Goal: Task Accomplishment & Management: Complete application form

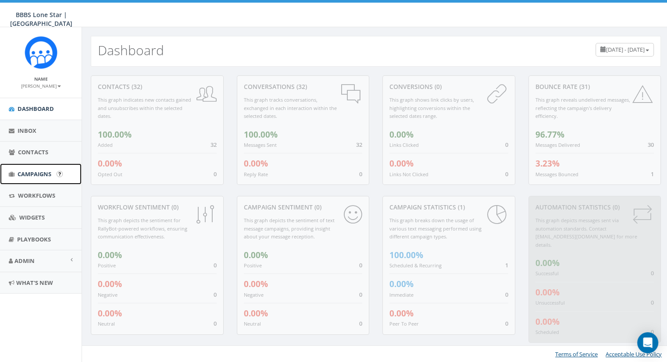
click at [24, 172] on span "Campaigns" at bounding box center [35, 174] width 34 height 8
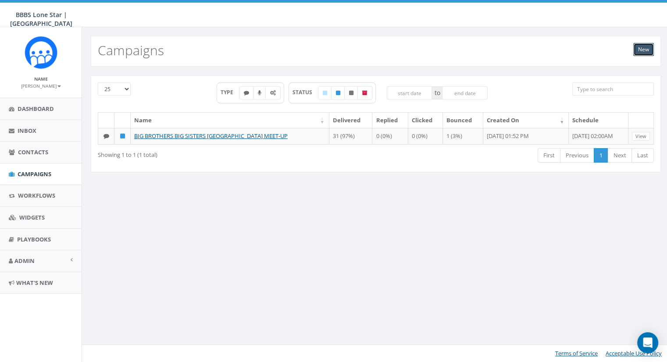
click at [646, 43] on link "New" at bounding box center [643, 49] width 21 height 13
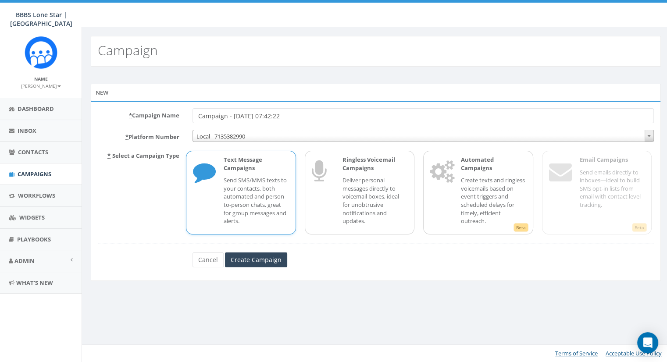
click at [253, 117] on input "Campaign - 09/05/2025, 07:42:22" at bounding box center [423, 115] width 461 height 15
type input "YPG + HOU Symphony Social"
click at [247, 255] on input "Create Campaign" at bounding box center [256, 260] width 62 height 15
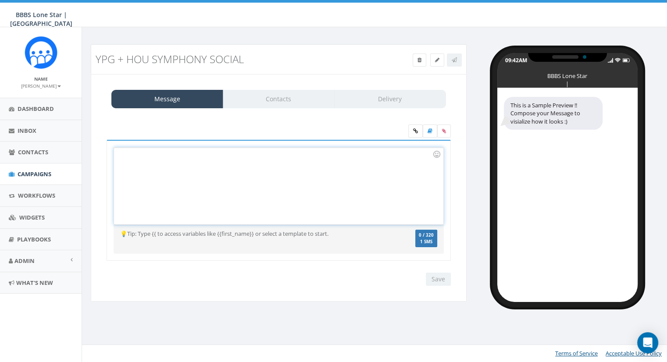
click at [301, 169] on div at bounding box center [278, 186] width 329 height 77
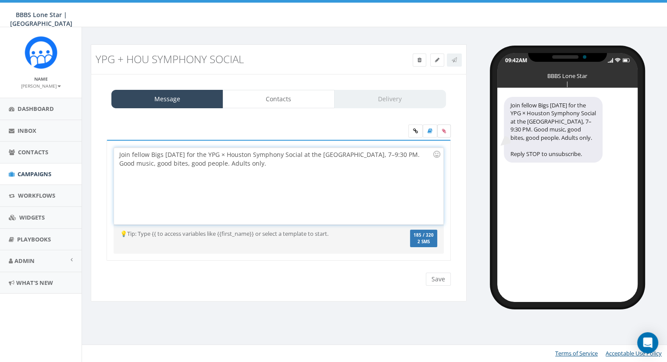
click at [445, 129] on icon at bounding box center [444, 131] width 4 height 5
click at [0, 0] on input "file" at bounding box center [0, 0] width 0 height 0
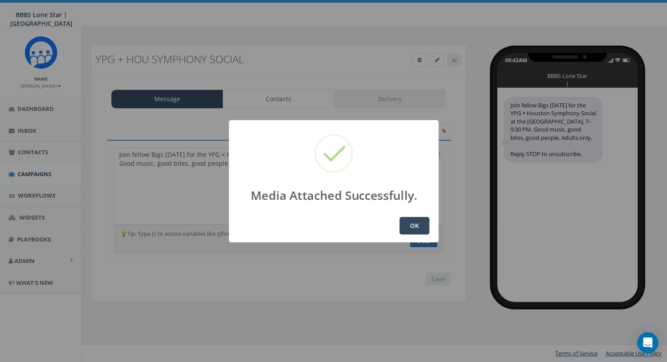
click at [410, 228] on button "OK" at bounding box center [415, 226] width 30 height 18
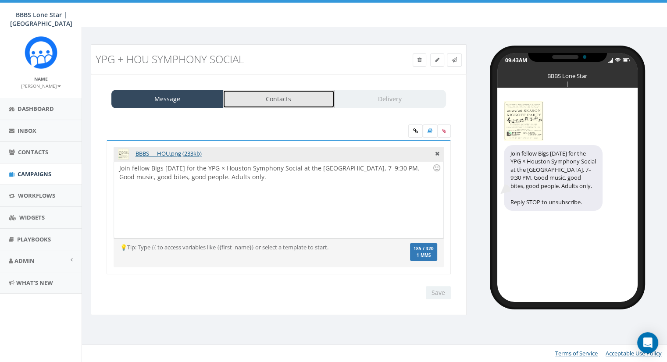
click at [294, 101] on link "Contacts" at bounding box center [279, 99] width 112 height 18
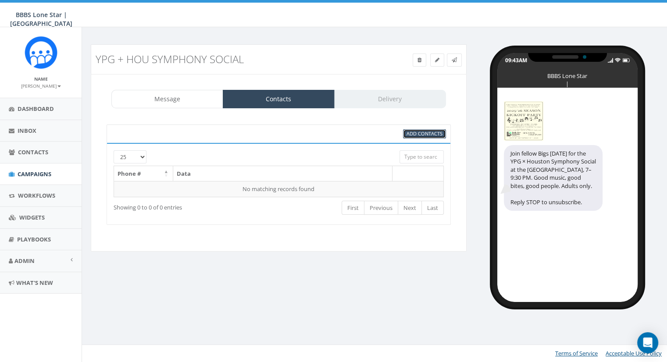
click at [418, 132] on span "Add Contacts" at bounding box center [425, 133] width 36 height 7
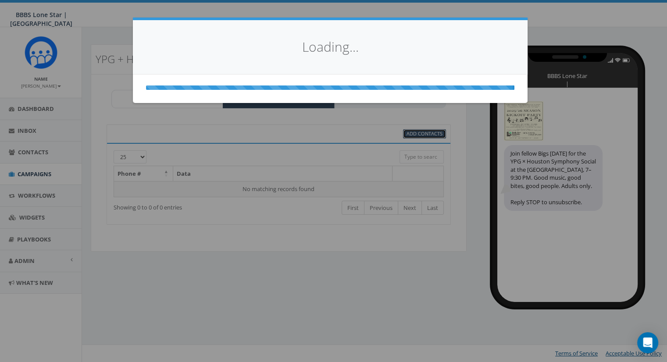
select select
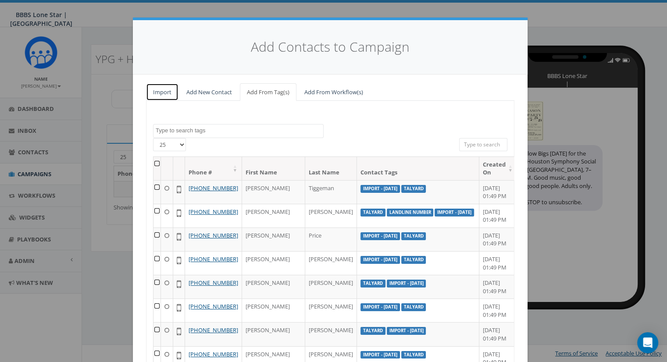
click at [159, 90] on link "Import" at bounding box center [162, 92] width 32 height 18
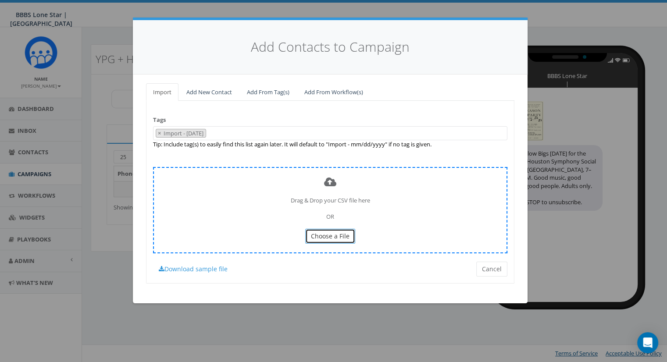
click at [326, 235] on span "Choose a File" at bounding box center [330, 236] width 39 height 8
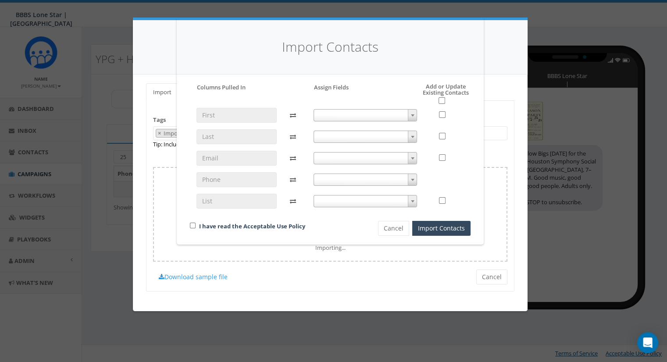
click at [412, 110] on span at bounding box center [412, 115] width 9 height 11
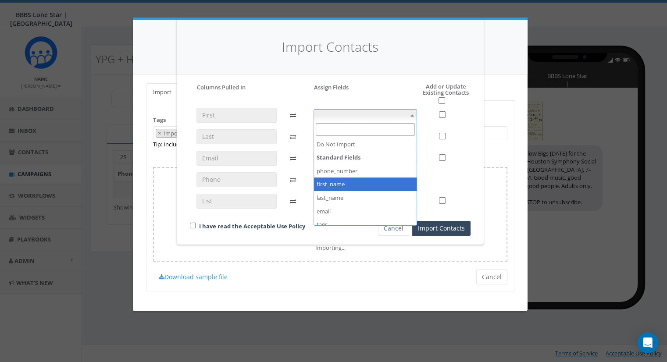
select select "first_name"
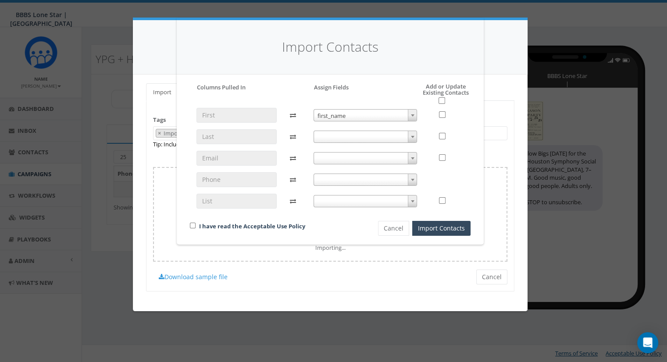
click at [413, 139] on span at bounding box center [412, 136] width 9 height 11
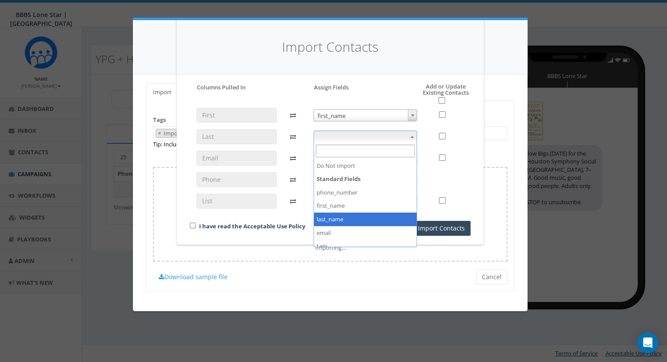
select select "last_name"
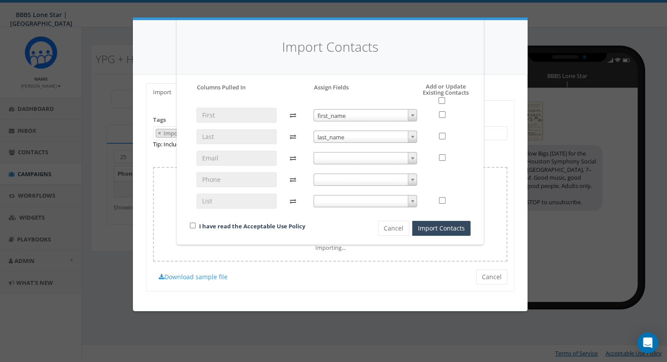
click at [408, 157] on span at bounding box center [412, 158] width 9 height 11
click at [413, 159] on b at bounding box center [413, 158] width 4 height 2
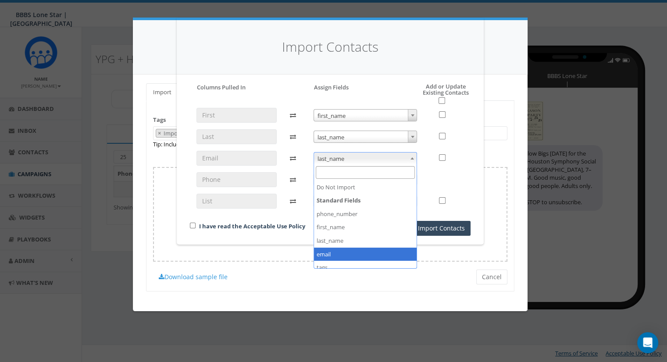
select select "email"
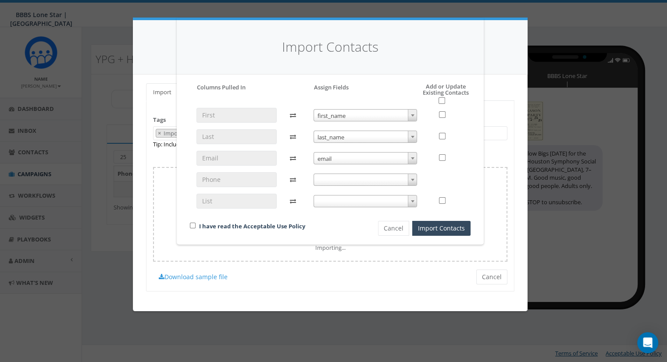
click at [412, 179] on b at bounding box center [413, 180] width 4 height 2
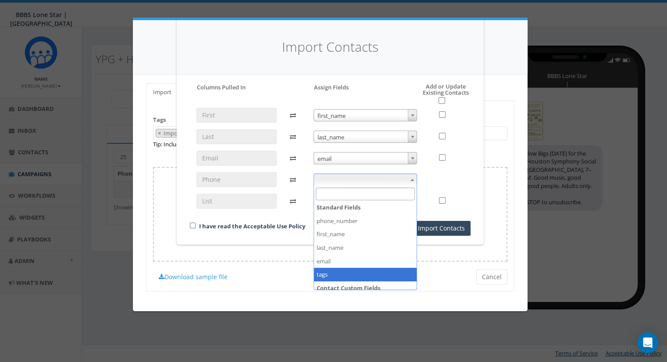
scroll to position [15, 0]
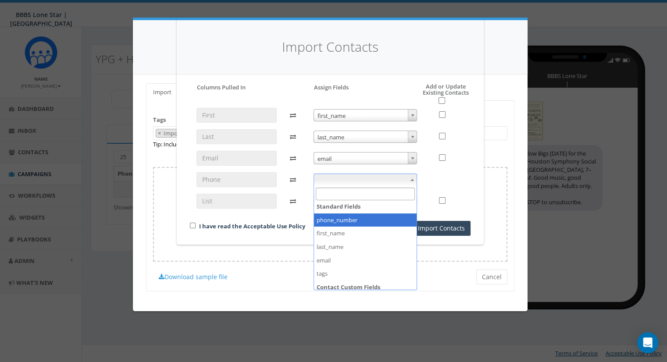
select select "phone_number"
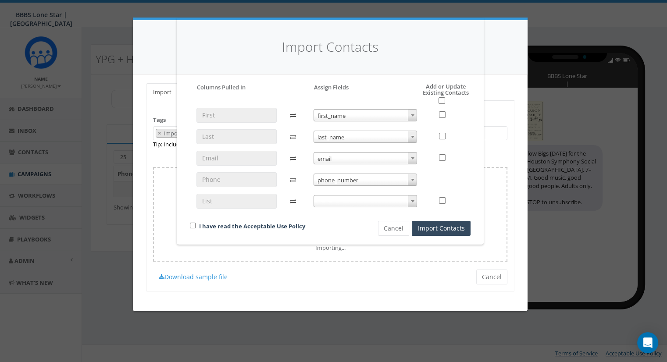
click at [413, 199] on span at bounding box center [412, 201] width 9 height 11
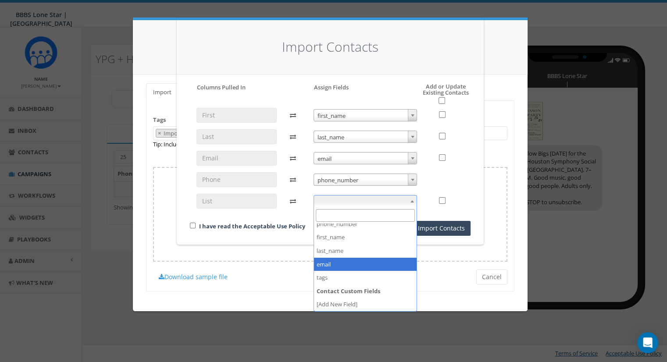
scroll to position [33, 0]
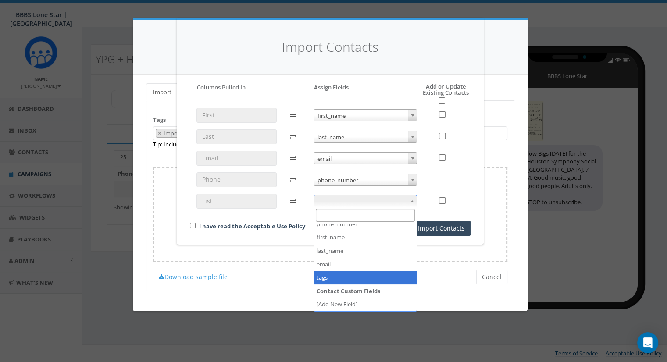
select select "tags"
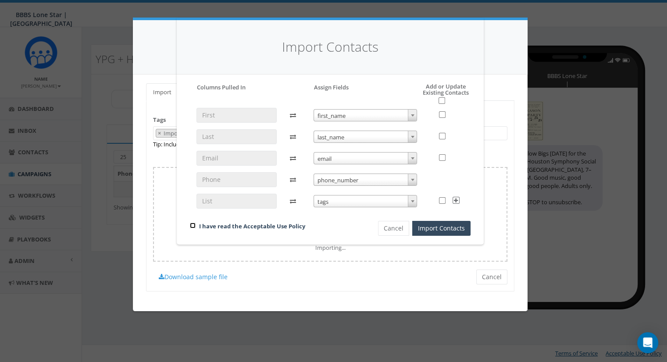
click at [190, 225] on input "checkbox" at bounding box center [193, 226] width 6 height 6
checkbox input "true"
click at [463, 230] on button "Import Contacts" at bounding box center [441, 228] width 58 height 15
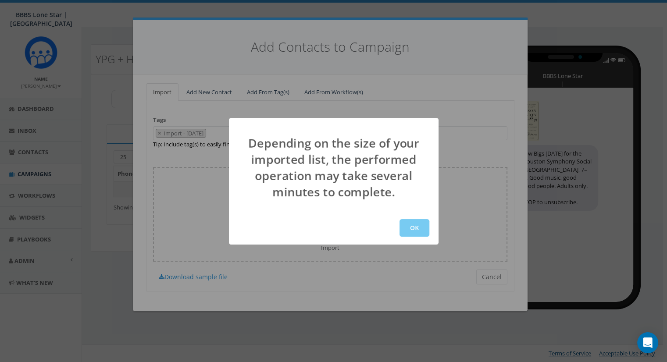
click at [423, 227] on button "OK" at bounding box center [415, 228] width 30 height 18
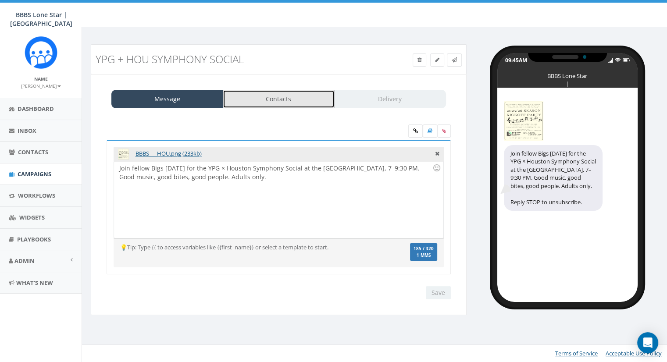
click at [301, 104] on link "Contacts" at bounding box center [279, 99] width 112 height 18
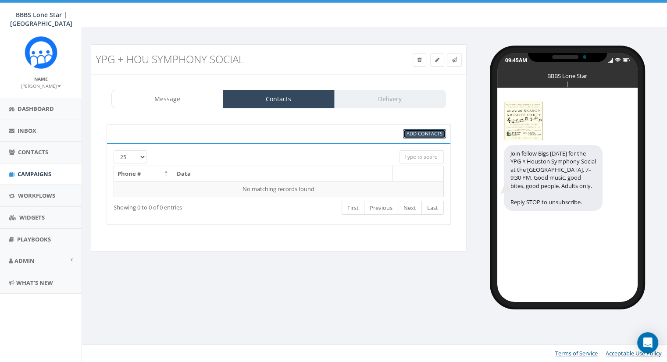
click at [413, 134] on span "Add Contacts" at bounding box center [425, 133] width 36 height 7
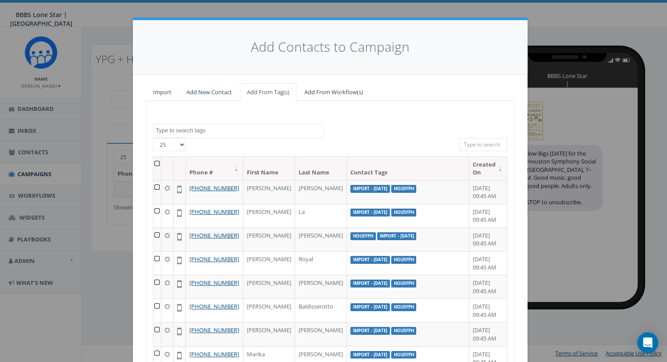
click at [237, 129] on textarea "Search" at bounding box center [240, 131] width 168 height 8
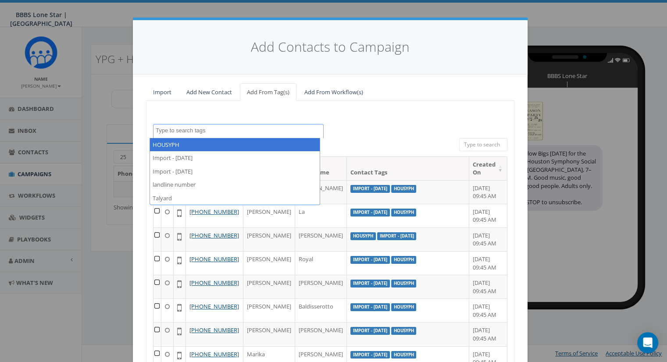
select select "HOUSYPH"
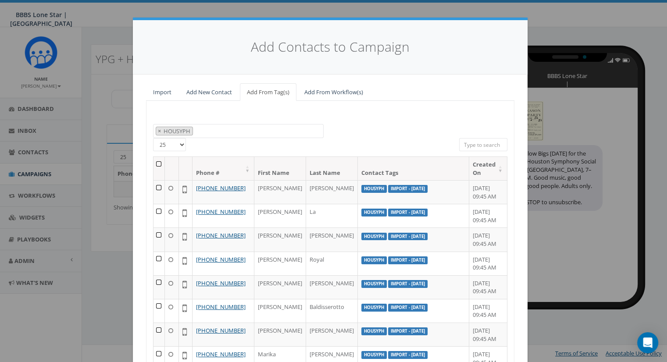
click at [156, 162] on th at bounding box center [159, 168] width 11 height 23
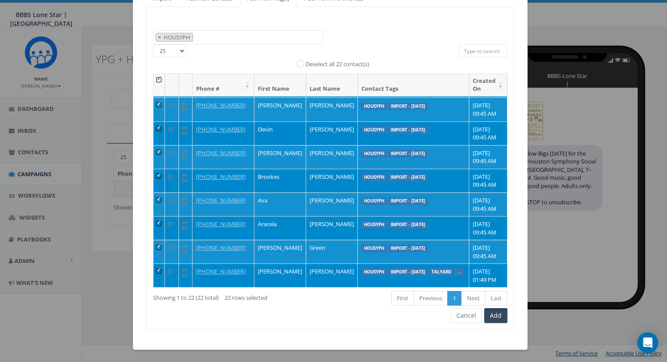
scroll to position [509, 0]
click at [496, 314] on button "Add" at bounding box center [495, 315] width 23 height 15
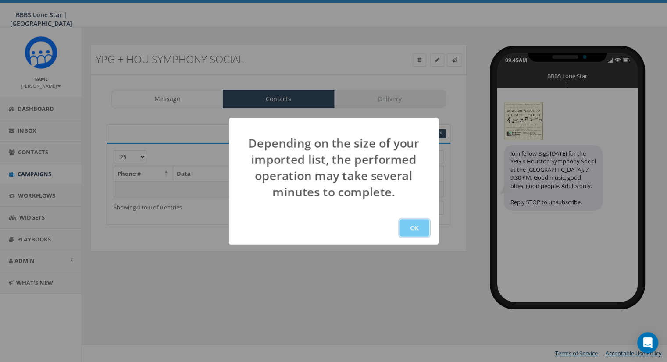
click at [414, 225] on button "OK" at bounding box center [415, 228] width 30 height 18
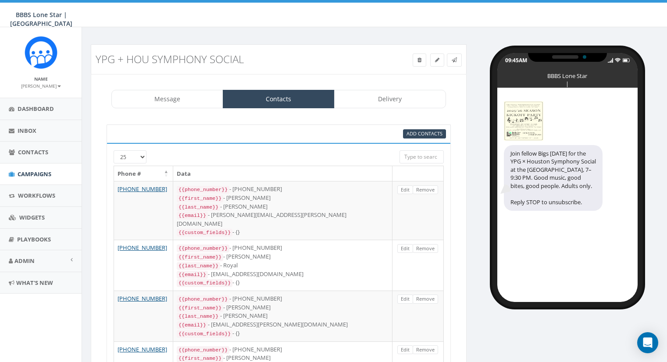
select select
click at [394, 97] on link "Delivery" at bounding box center [390, 99] width 112 height 18
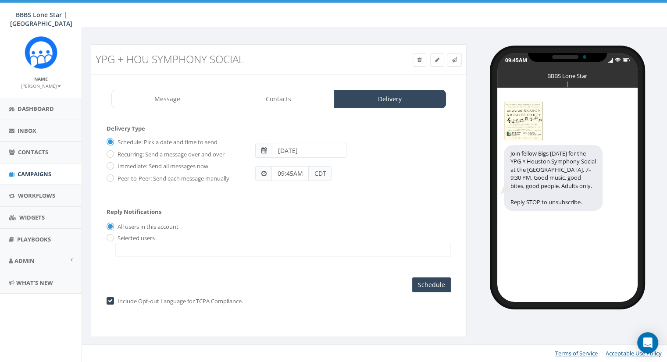
click at [296, 176] on input "09:45AM" at bounding box center [289, 173] width 37 height 15
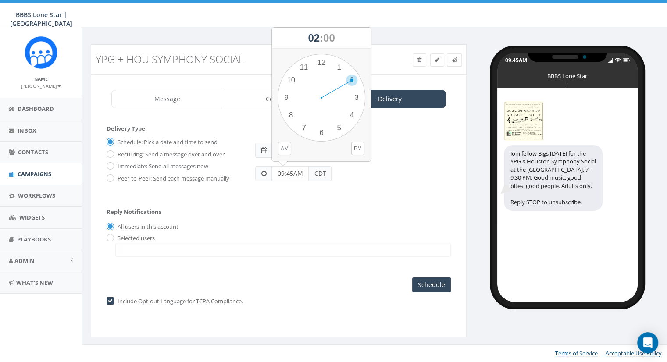
drag, startPoint x: 282, startPoint y: 95, endPoint x: 354, endPoint y: 71, distance: 75.4
click at [354, 71] on div "1 2 3 4 5 6 7 8 9 10 11 12 00 05 10 15 20 25 30 35 40 45 50 55" at bounding box center [322, 98] width 88 height 88
click at [298, 171] on input "09:45AM" at bounding box center [289, 173] width 37 height 15
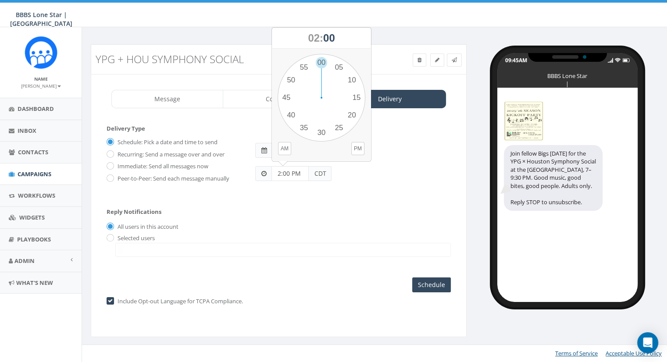
type input "2:00 PM"
click at [299, 225] on div "All users in this account" at bounding box center [279, 227] width 344 height 9
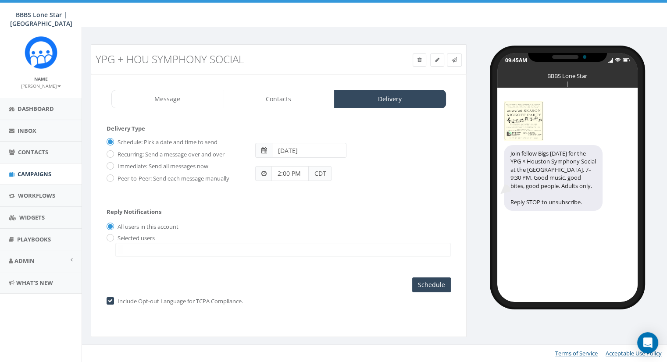
click at [315, 146] on input "2025-09-06" at bounding box center [309, 150] width 75 height 15
click at [350, 189] on td "5" at bounding box center [346, 193] width 13 height 13
type input "2025-09-05"
click at [379, 312] on div "Delivery Type Schedule: Pick a date and time to send Recurring: Send a message …" at bounding box center [279, 217] width 362 height 203
click at [428, 283] on input "Schedule" at bounding box center [431, 285] width 39 height 15
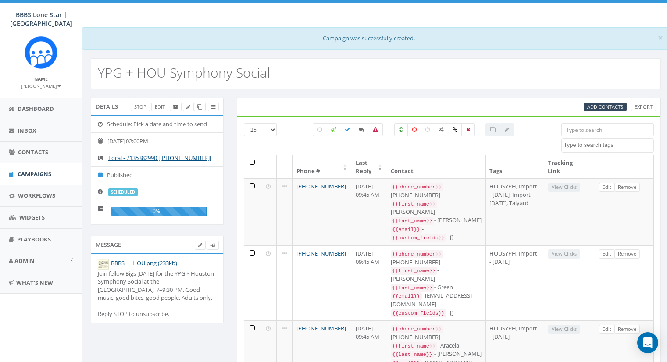
select select
